Goal: Transaction & Acquisition: Purchase product/service

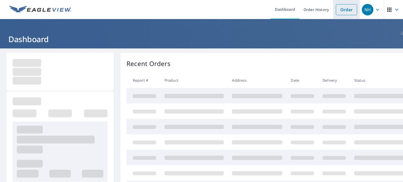
click at [340, 10] on link "Order" at bounding box center [346, 9] width 21 height 11
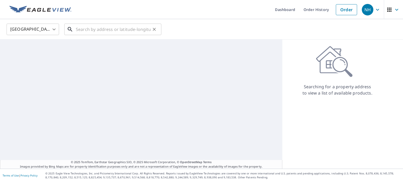
click at [113, 29] on input "text" at bounding box center [113, 29] width 75 height 15
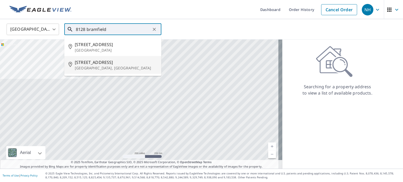
click at [105, 63] on span "[STREET_ADDRESS]" at bounding box center [116, 62] width 82 height 6
type input "[STREET_ADDRESS][PERSON_NAME]"
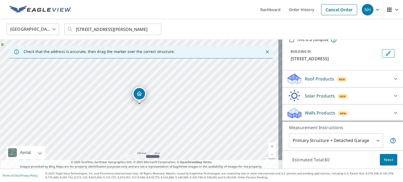
scroll to position [23, 0]
click at [393, 80] on icon at bounding box center [396, 79] width 6 height 6
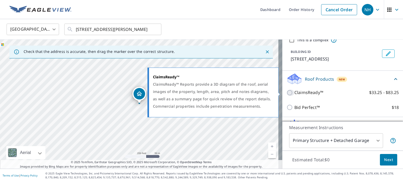
click at [287, 93] on input "ClaimsReady™ $33.25 - $83.25" at bounding box center [291, 93] width 8 height 6
checkbox input "true"
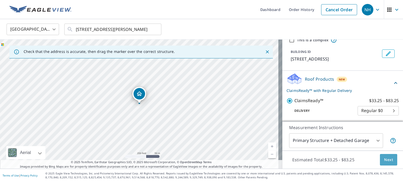
click at [384, 160] on span "Next" at bounding box center [388, 160] width 9 height 7
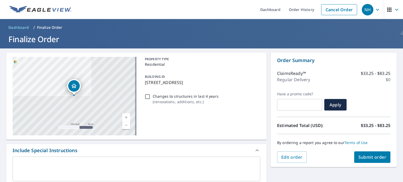
click at [368, 155] on span "Submit order" at bounding box center [372, 158] width 28 height 6
